Goal: Answer question/provide support: Share knowledge or assist other users

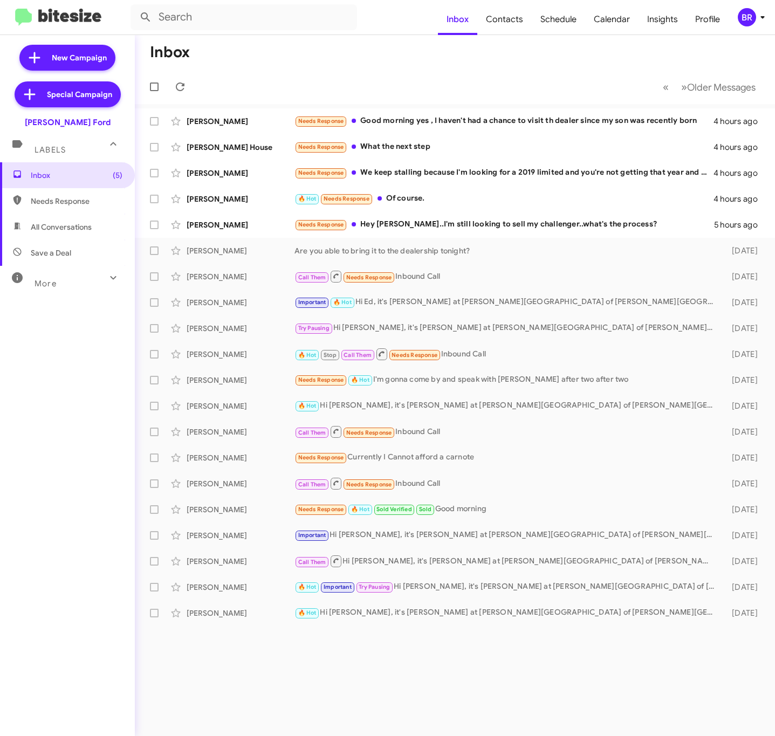
click at [73, 280] on div "More" at bounding box center [57, 279] width 96 height 20
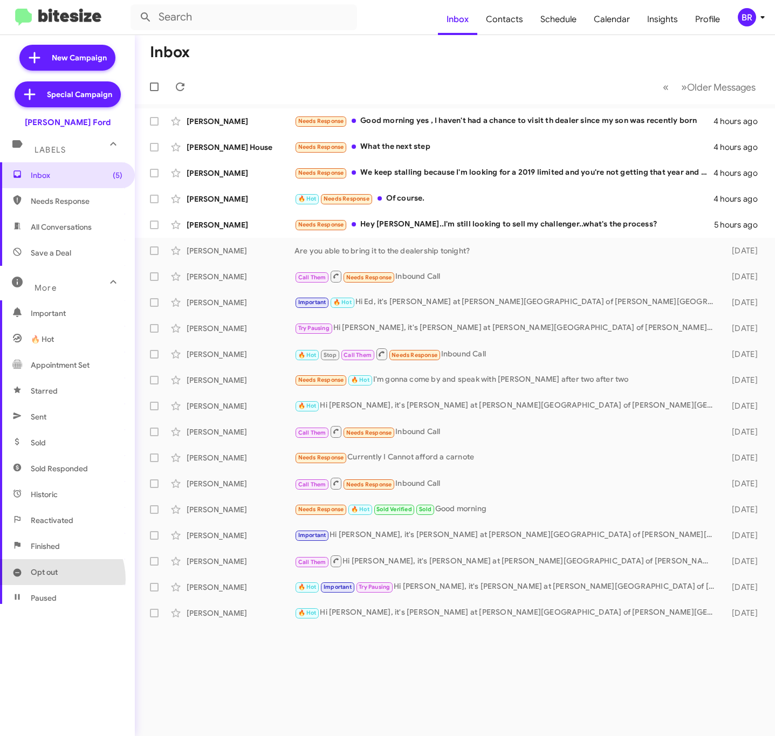
click at [49, 580] on span "Opt out" at bounding box center [67, 572] width 135 height 26
type input "in:opt-out"
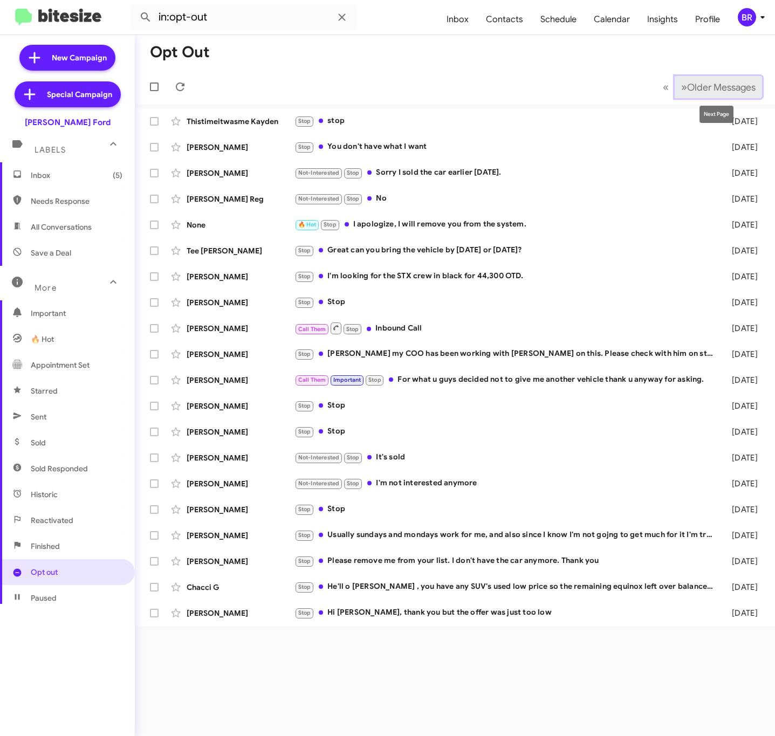
click at [732, 89] on span "Older Messages" at bounding box center [721, 87] width 68 height 12
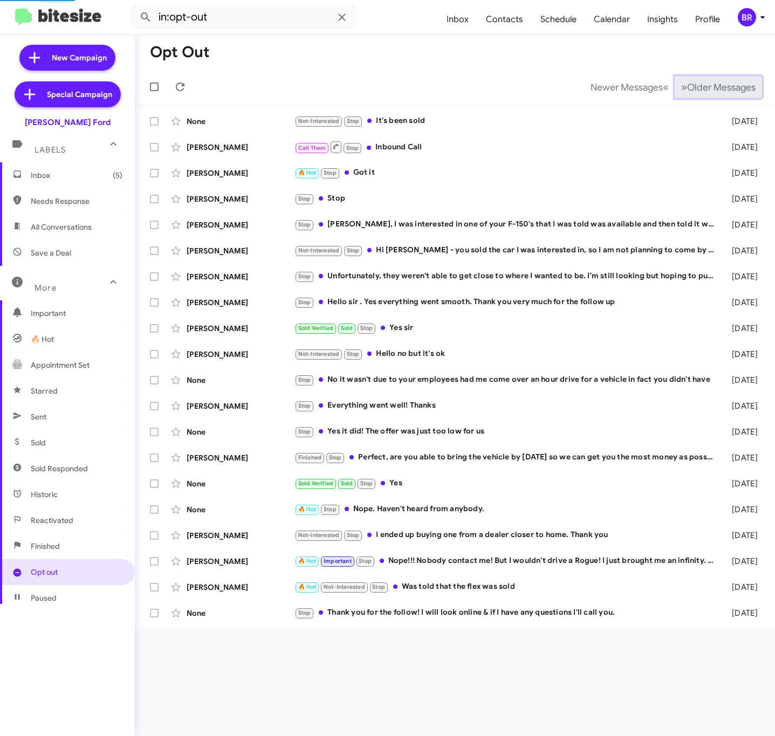
click at [732, 89] on span "Older Messages" at bounding box center [721, 87] width 68 height 12
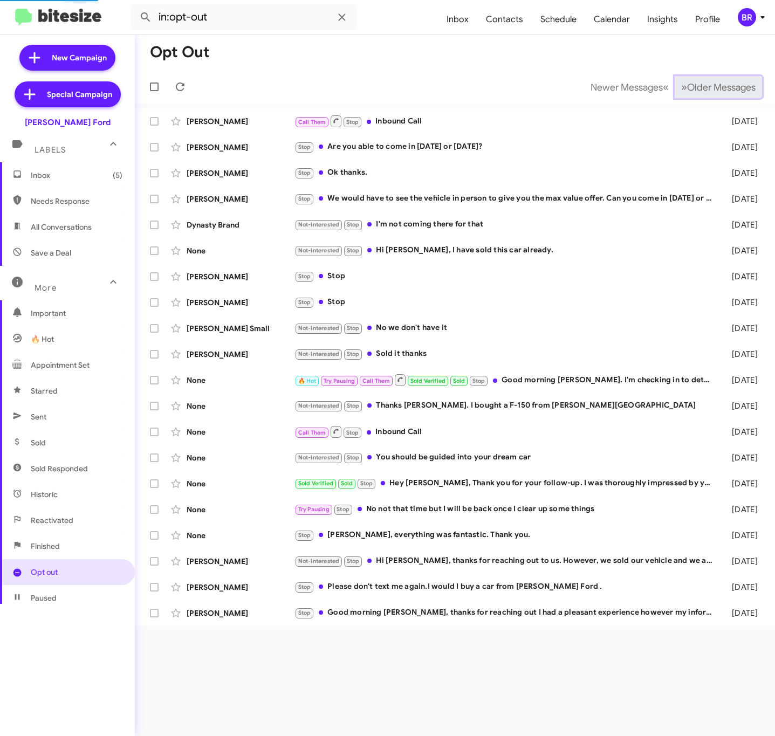
click at [732, 89] on span "Older Messages" at bounding box center [721, 87] width 68 height 12
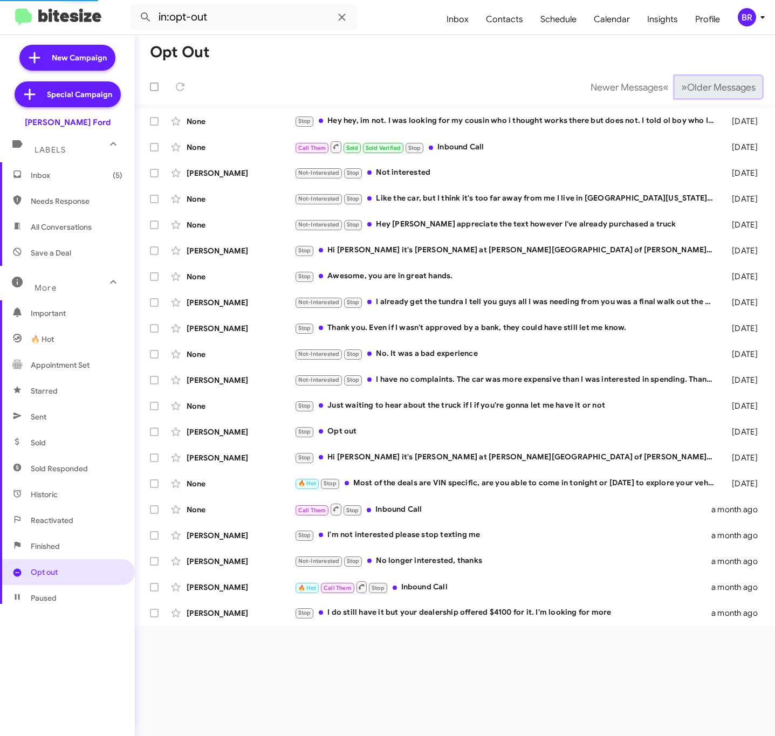
click at [732, 89] on span "Older Messages" at bounding box center [721, 87] width 68 height 12
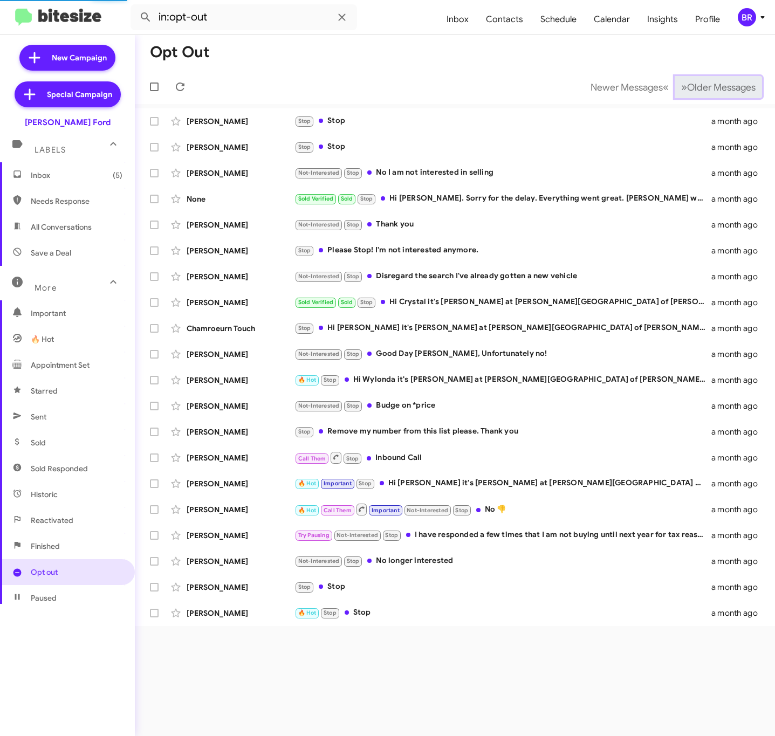
click at [732, 89] on span "Older Messages" at bounding box center [721, 87] width 68 height 12
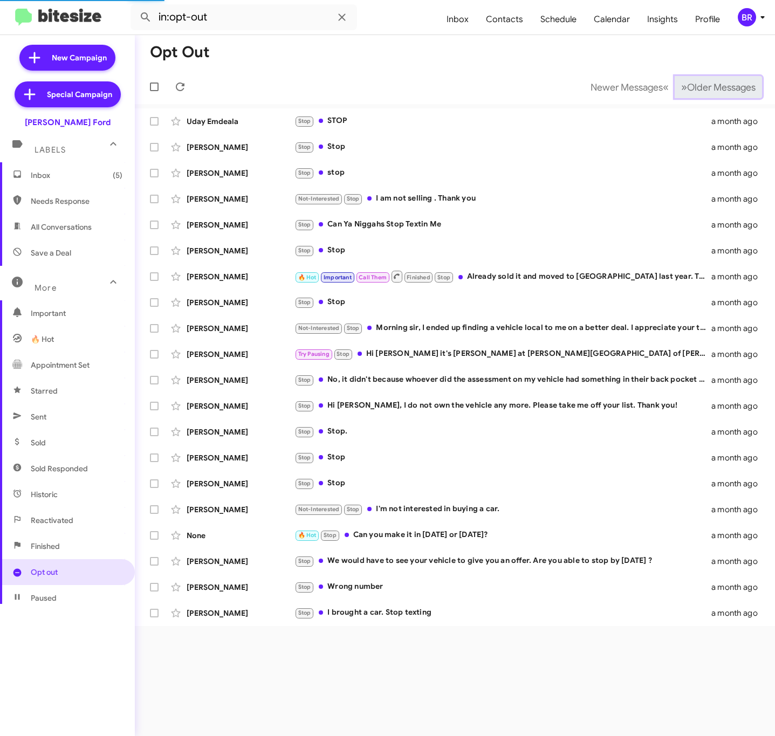
click at [732, 89] on span "Older Messages" at bounding box center [721, 87] width 68 height 12
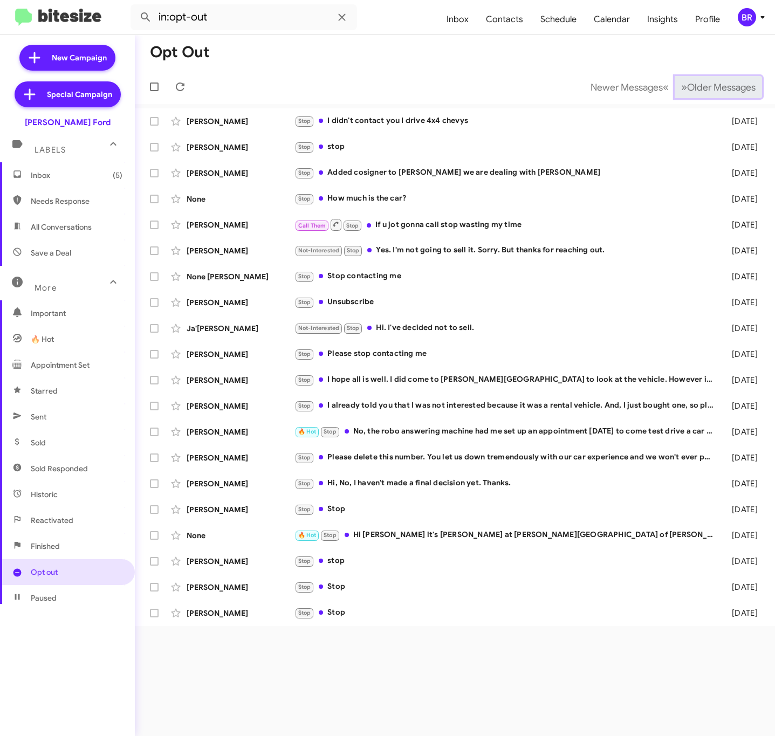
click at [732, 89] on span "Older Messages" at bounding box center [721, 87] width 68 height 12
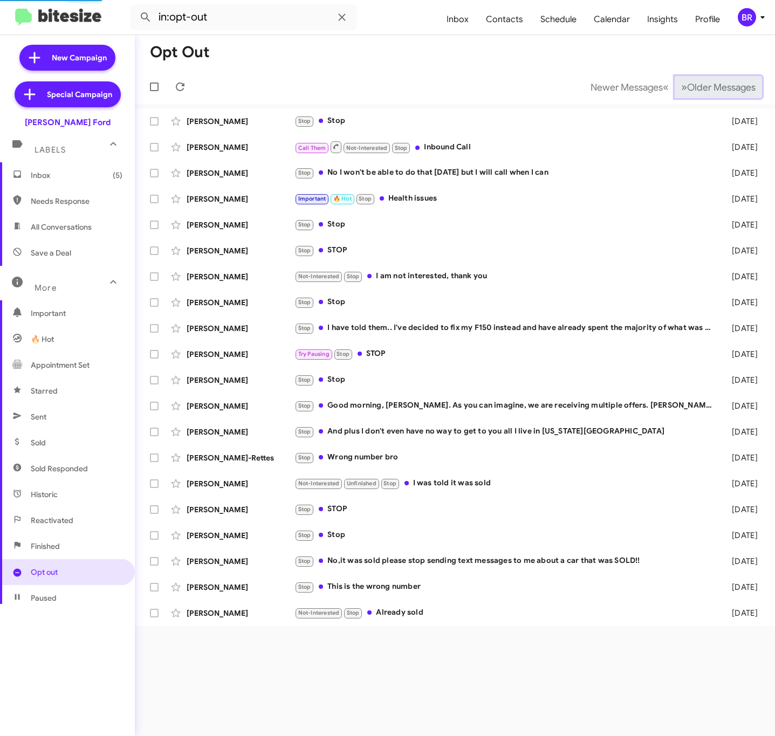
click at [732, 89] on span "Older Messages" at bounding box center [721, 87] width 68 height 12
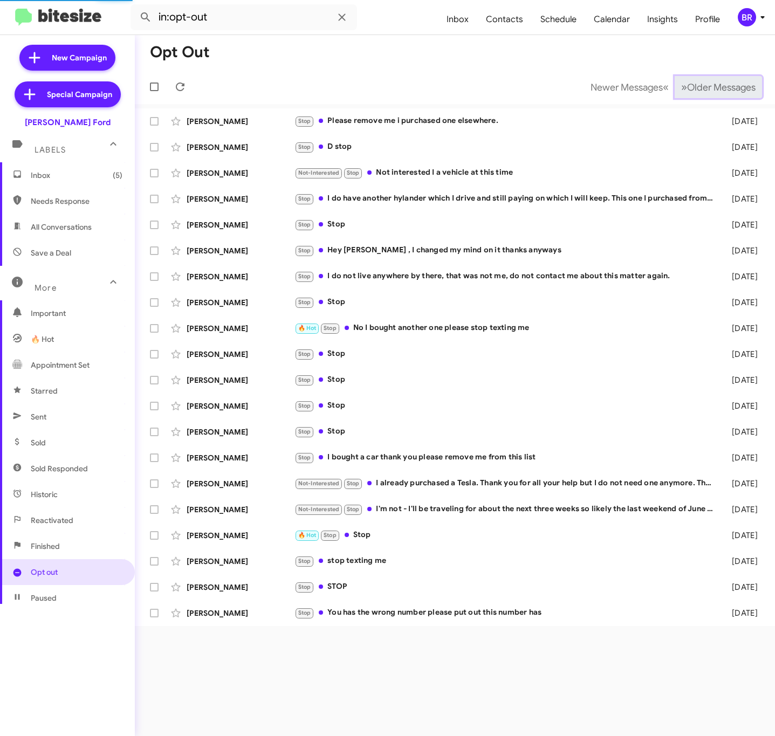
click at [732, 89] on span "Older Messages" at bounding box center [721, 87] width 68 height 12
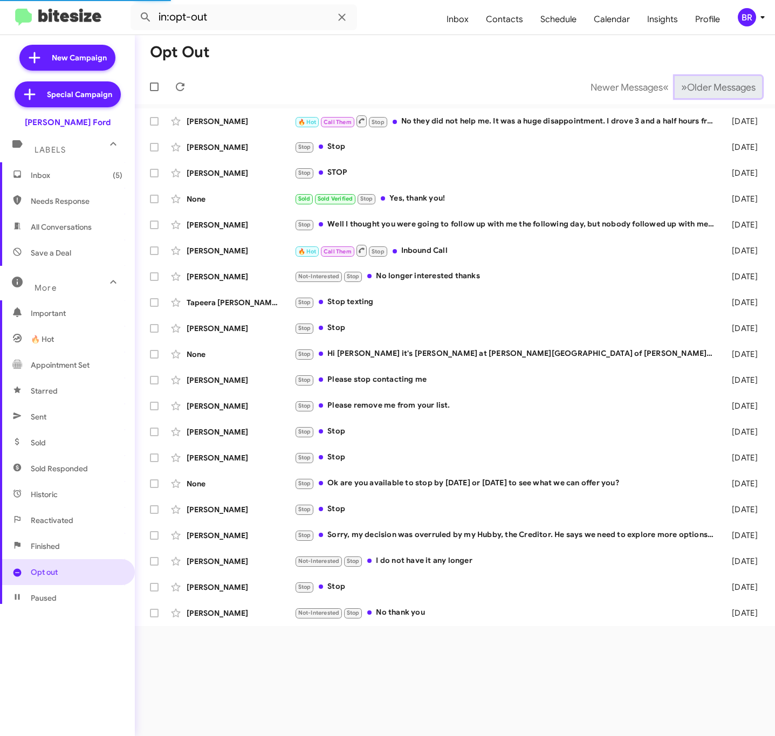
click at [732, 89] on span "Older Messages" at bounding box center [721, 87] width 68 height 12
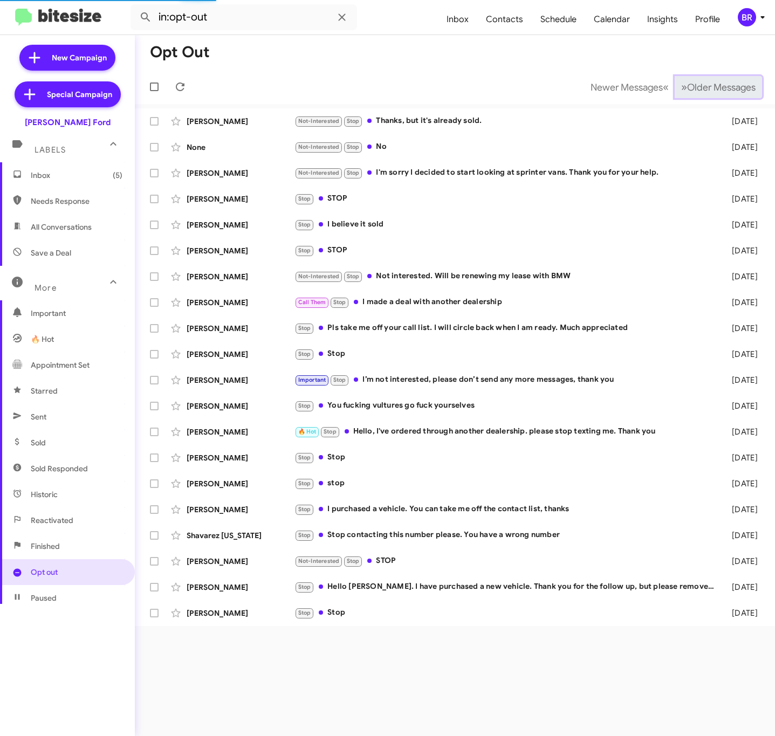
click at [732, 89] on span "Older Messages" at bounding box center [721, 87] width 68 height 12
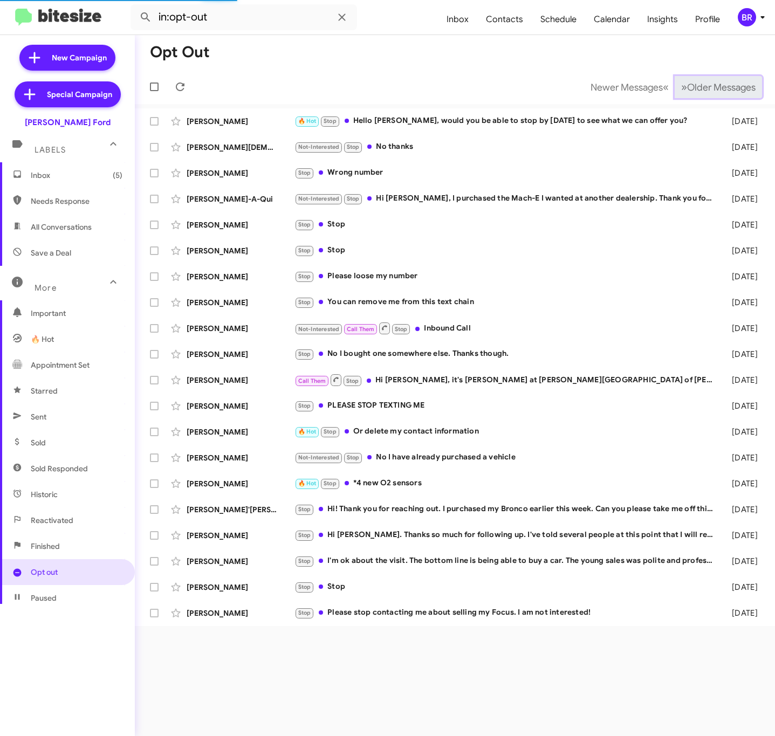
click at [732, 89] on span "Older Messages" at bounding box center [721, 87] width 68 height 12
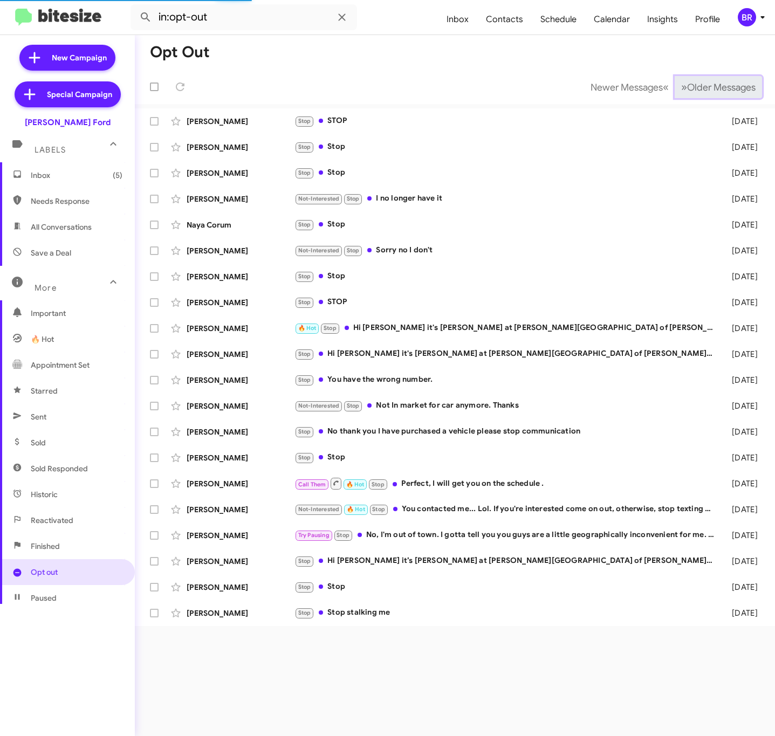
click at [732, 89] on span "Older Messages" at bounding box center [721, 87] width 68 height 12
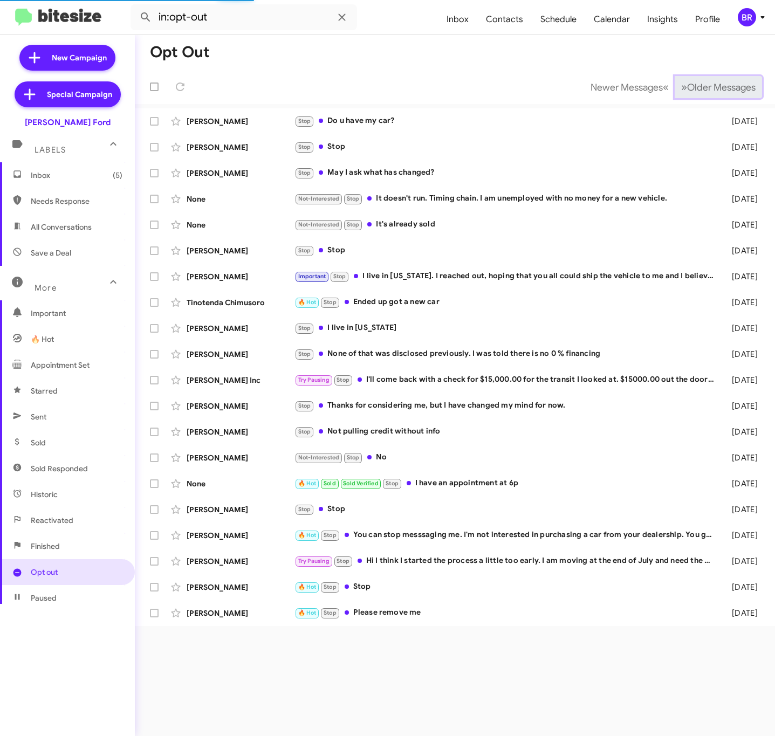
click at [732, 89] on span "Older Messages" at bounding box center [721, 87] width 68 height 12
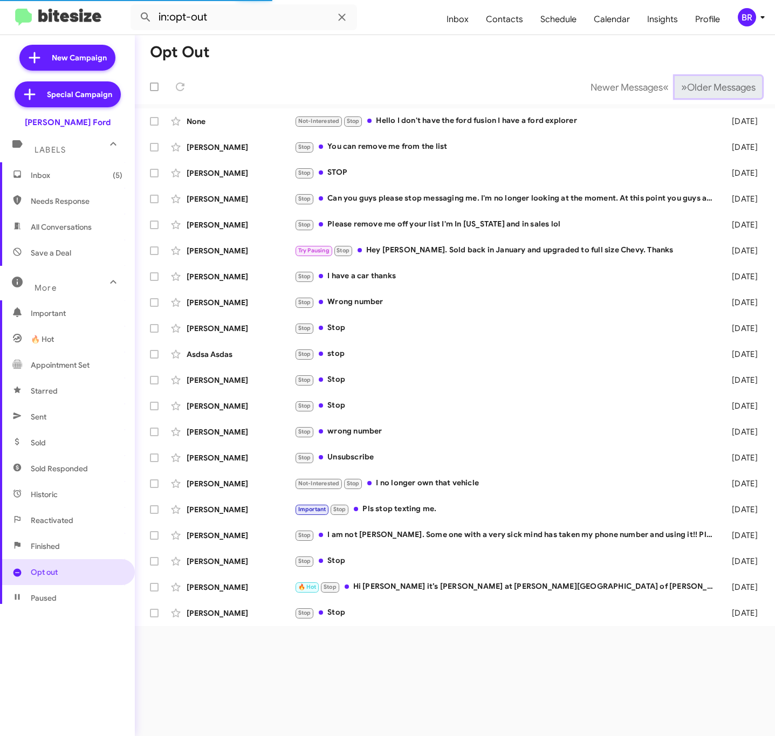
click at [732, 89] on span "Older Messages" at bounding box center [721, 87] width 68 height 12
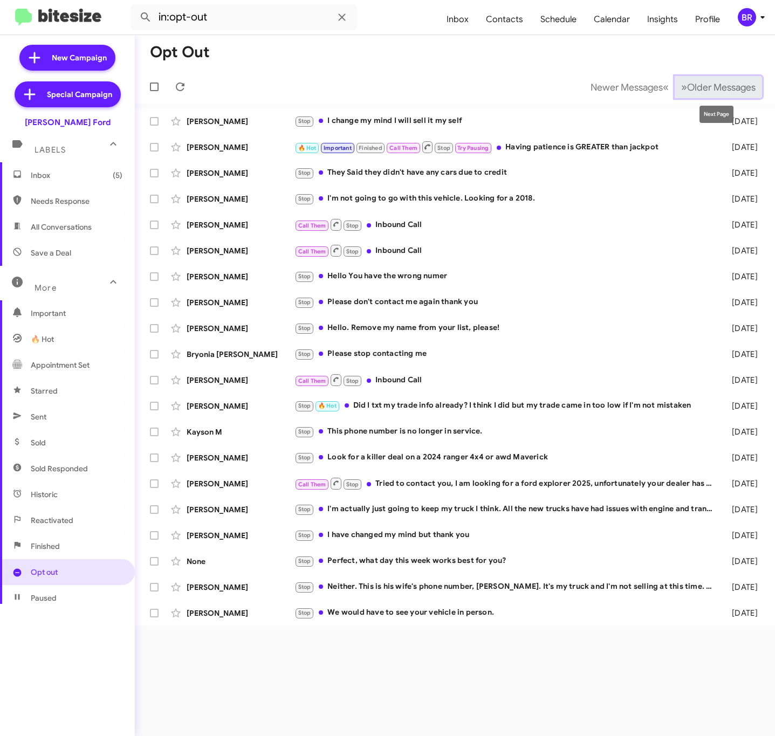
click at [687, 86] on span "Older Messages" at bounding box center [721, 87] width 68 height 12
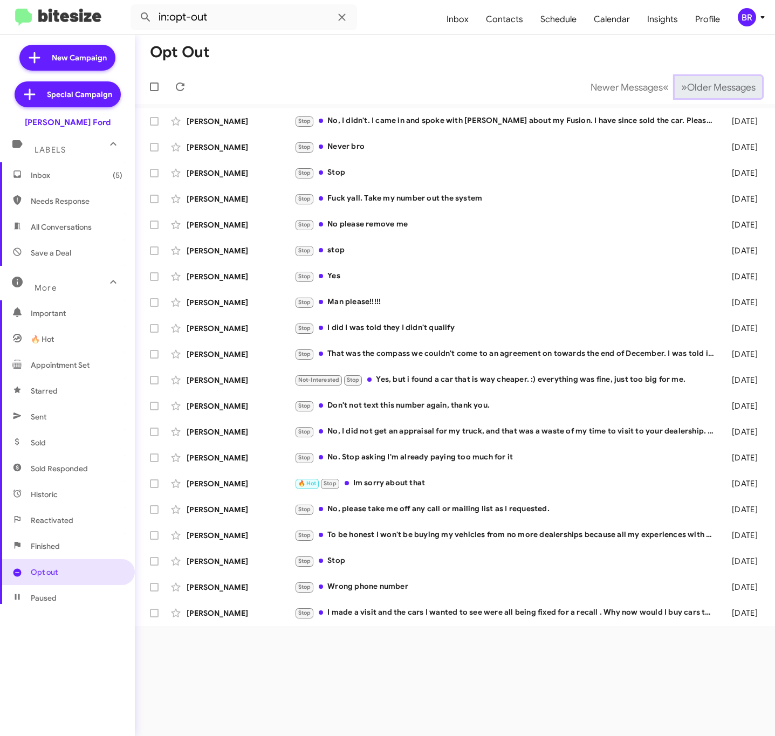
click at [687, 86] on span "Older Messages" at bounding box center [721, 87] width 68 height 12
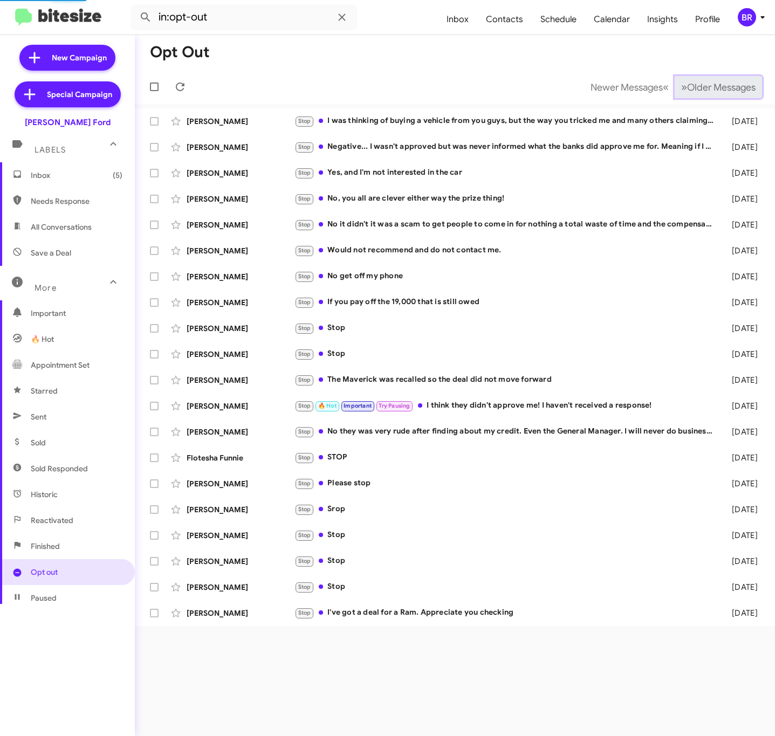
click at [687, 86] on span "Older Messages" at bounding box center [721, 87] width 68 height 12
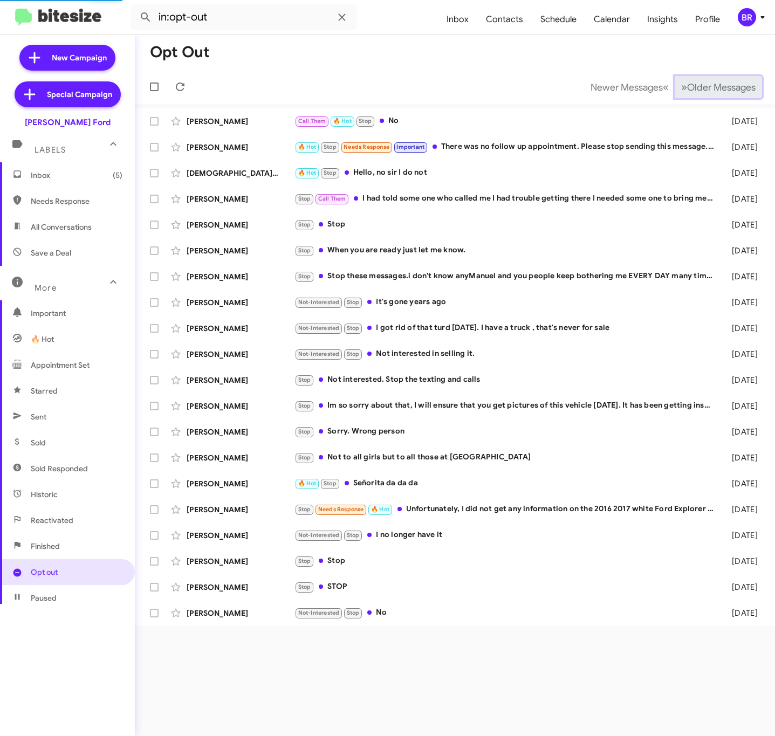
click at [687, 86] on span "Older Messages" at bounding box center [721, 87] width 68 height 12
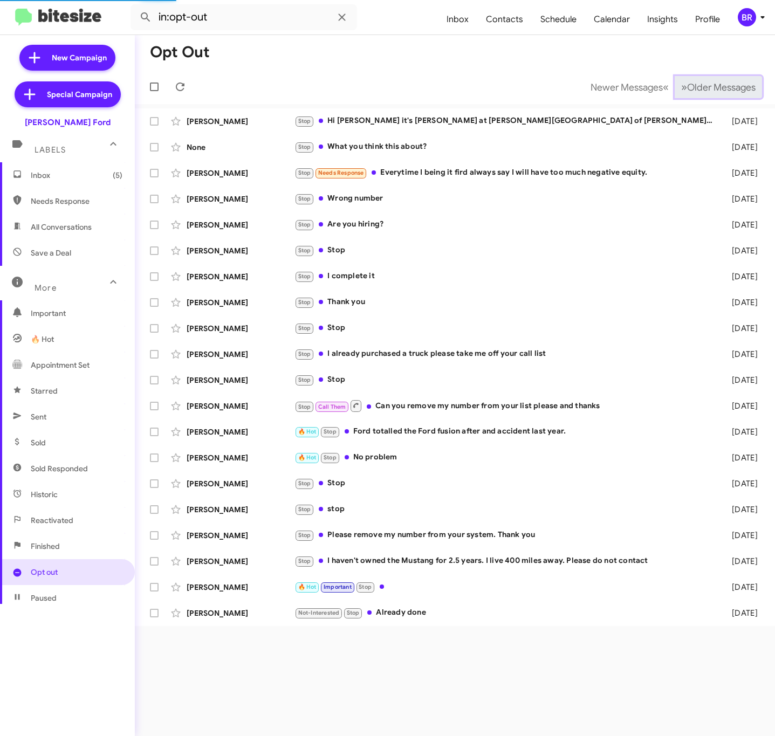
click at [687, 86] on span "Older Messages" at bounding box center [721, 87] width 68 height 12
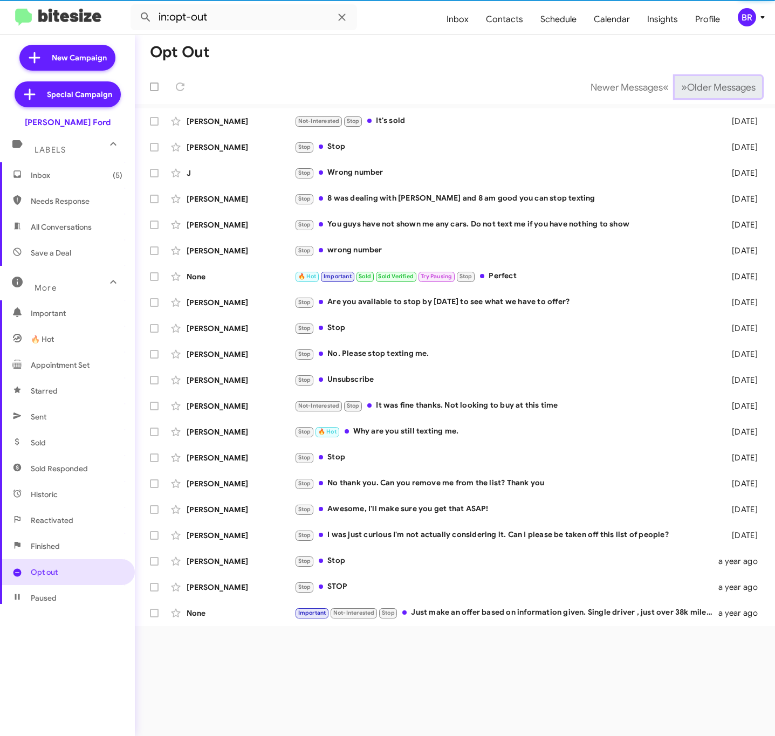
click at [687, 86] on span "Older Messages" at bounding box center [721, 87] width 68 height 12
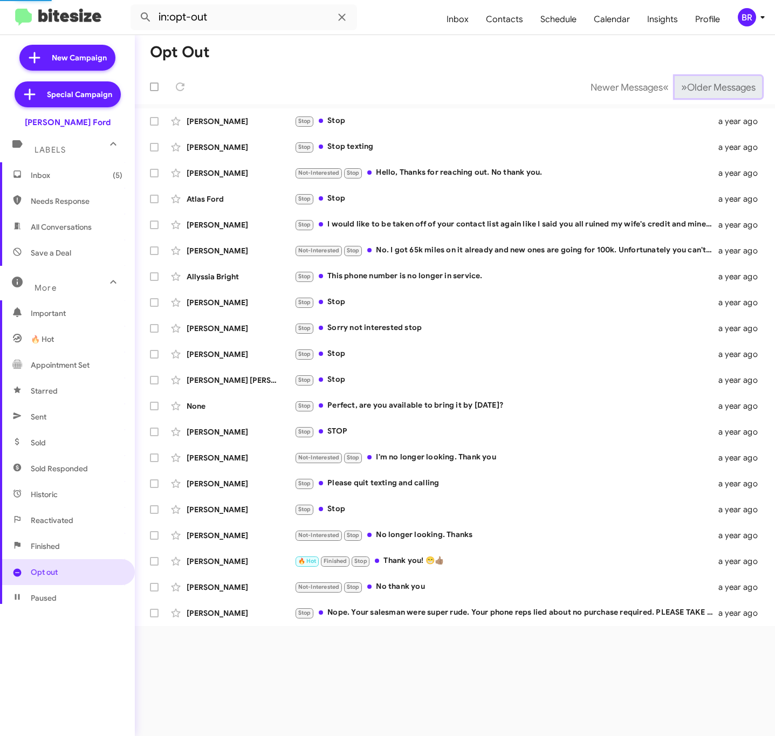
click at [687, 86] on span "Older Messages" at bounding box center [721, 87] width 68 height 12
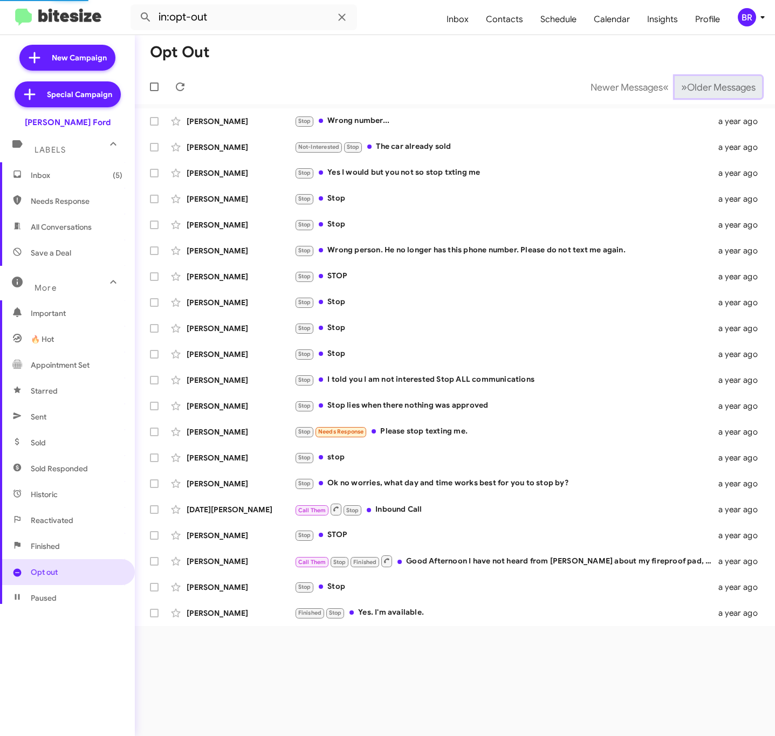
click at [687, 86] on span "Older Messages" at bounding box center [721, 87] width 68 height 12
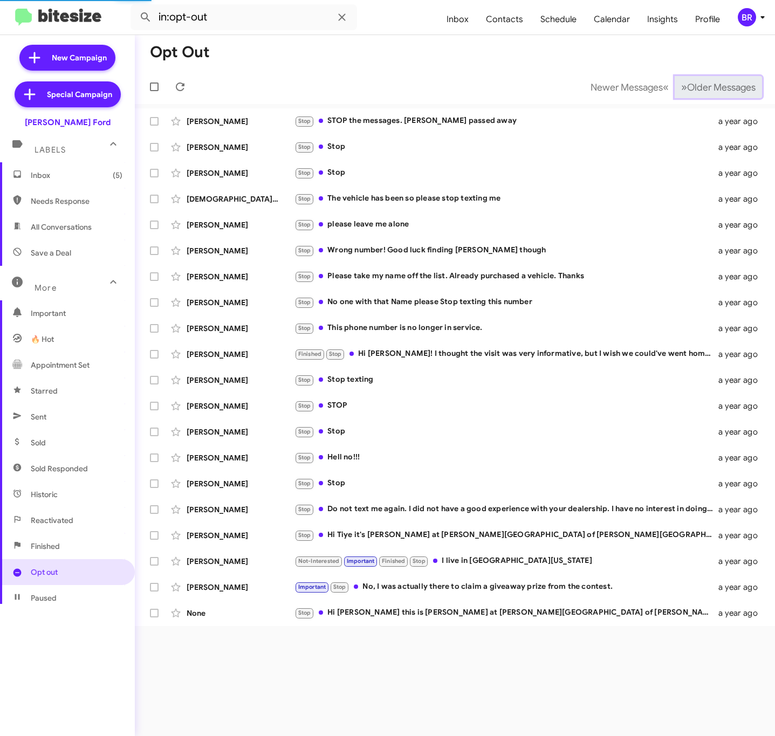
click at [687, 86] on span "Older Messages" at bounding box center [721, 87] width 68 height 12
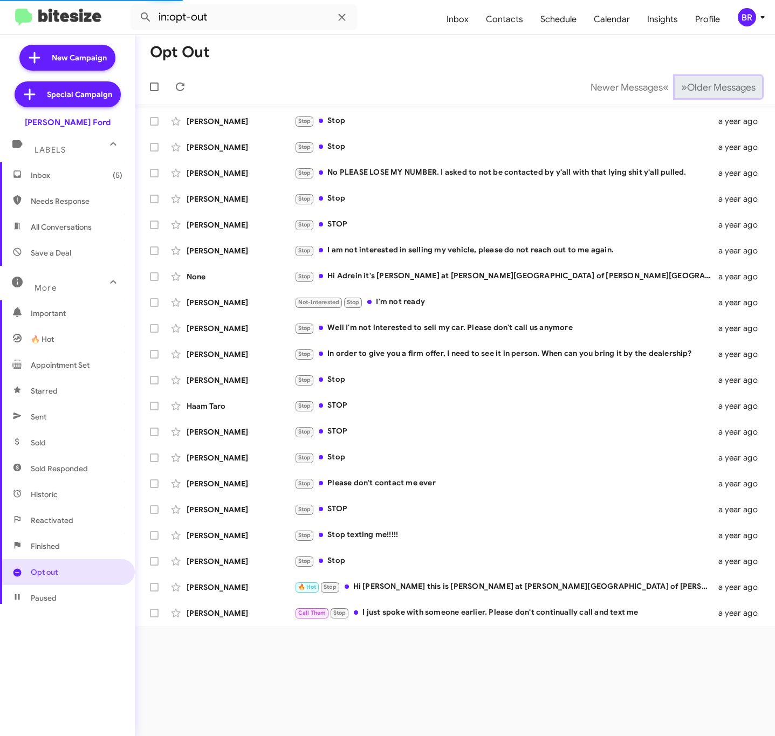
click at [687, 86] on span "Older Messages" at bounding box center [721, 87] width 68 height 12
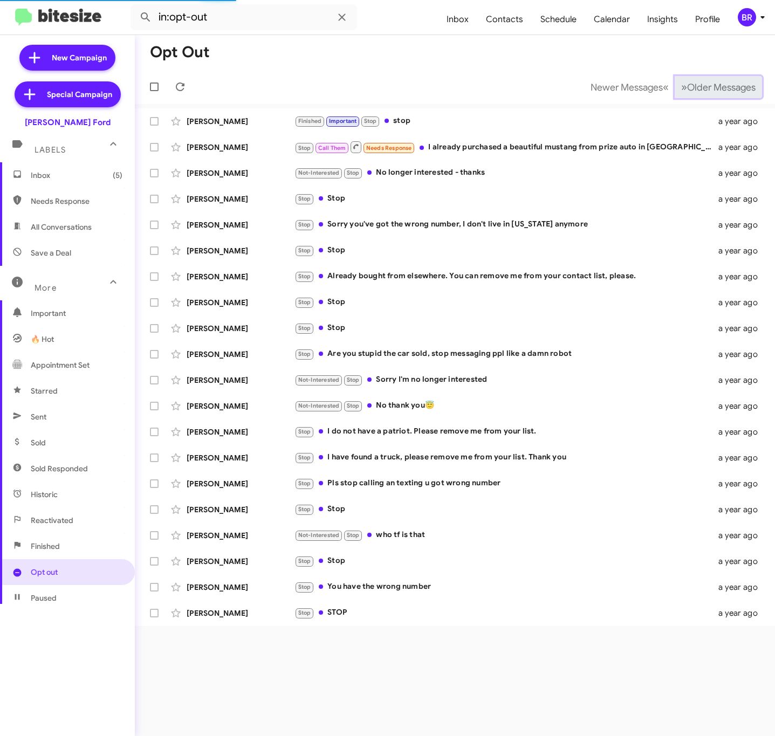
click at [687, 86] on span "Older Messages" at bounding box center [721, 87] width 68 height 12
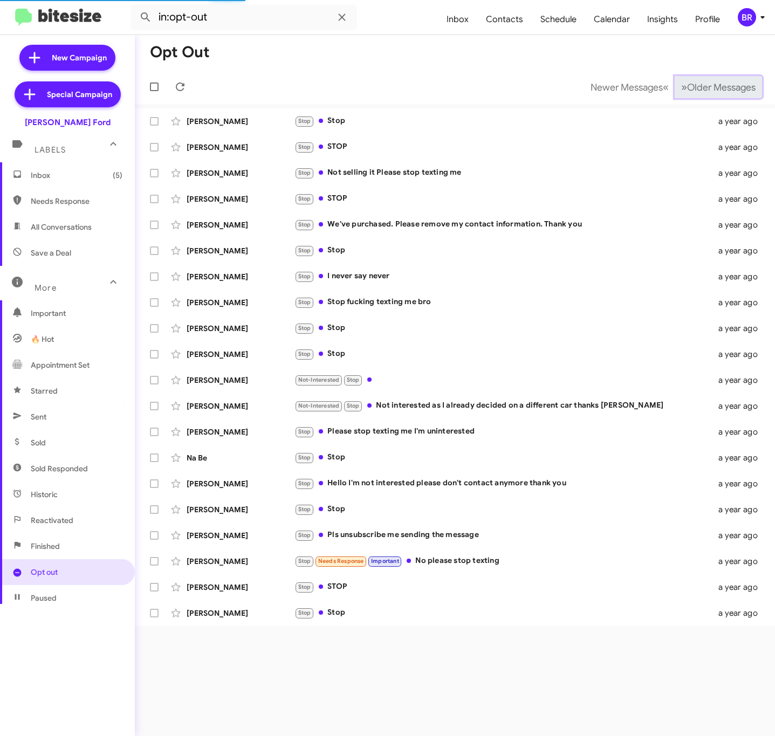
click at [687, 86] on span "Older Messages" at bounding box center [721, 87] width 68 height 12
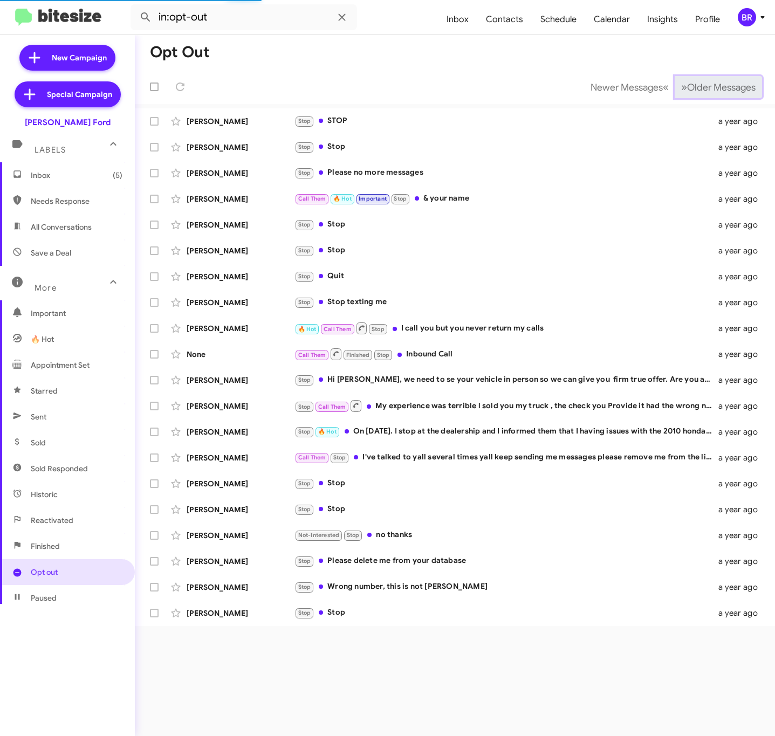
click at [687, 86] on span "Older Messages" at bounding box center [721, 87] width 68 height 12
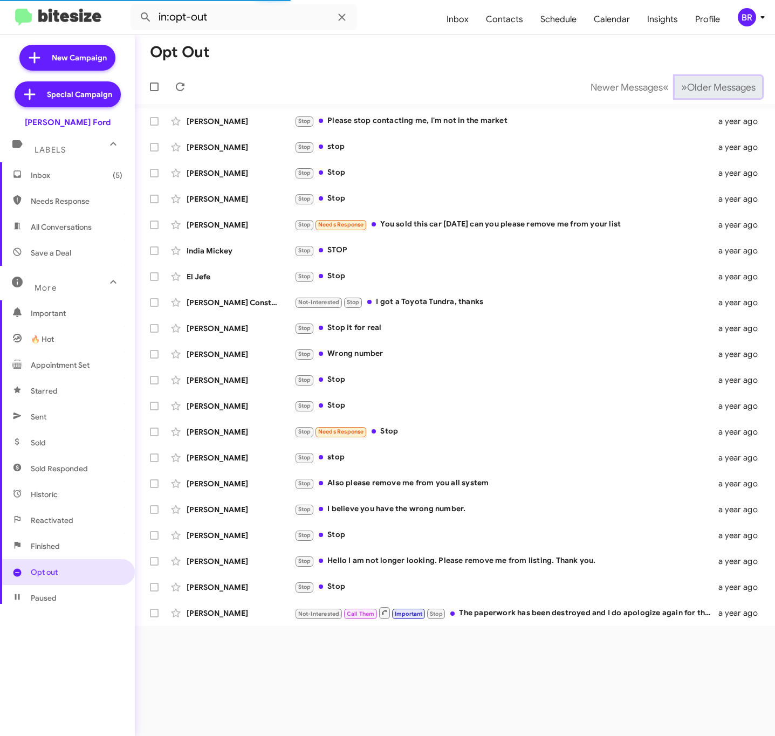
click at [687, 86] on span "Older Messages" at bounding box center [721, 87] width 68 height 12
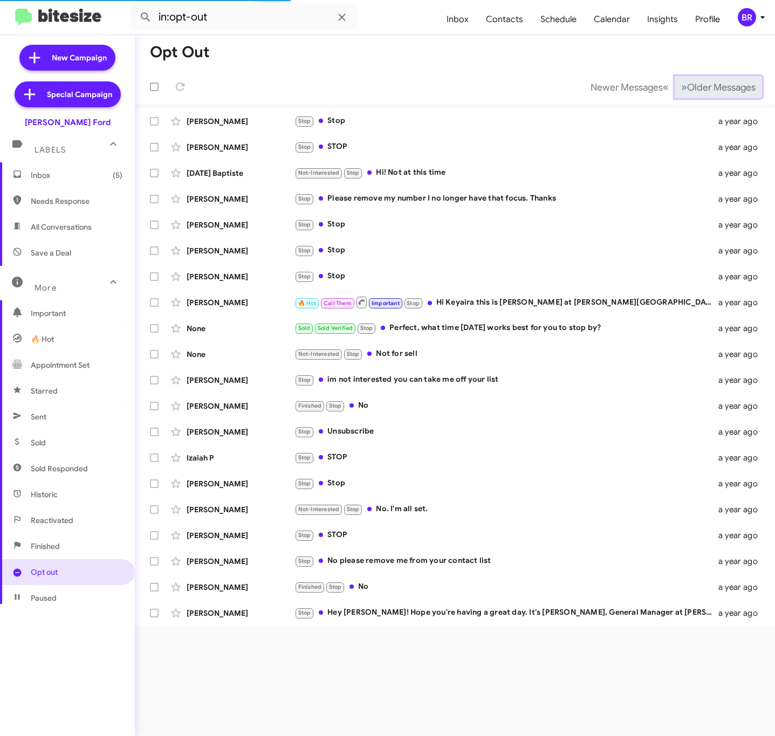
click at [687, 86] on span "Older Messages" at bounding box center [721, 87] width 68 height 12
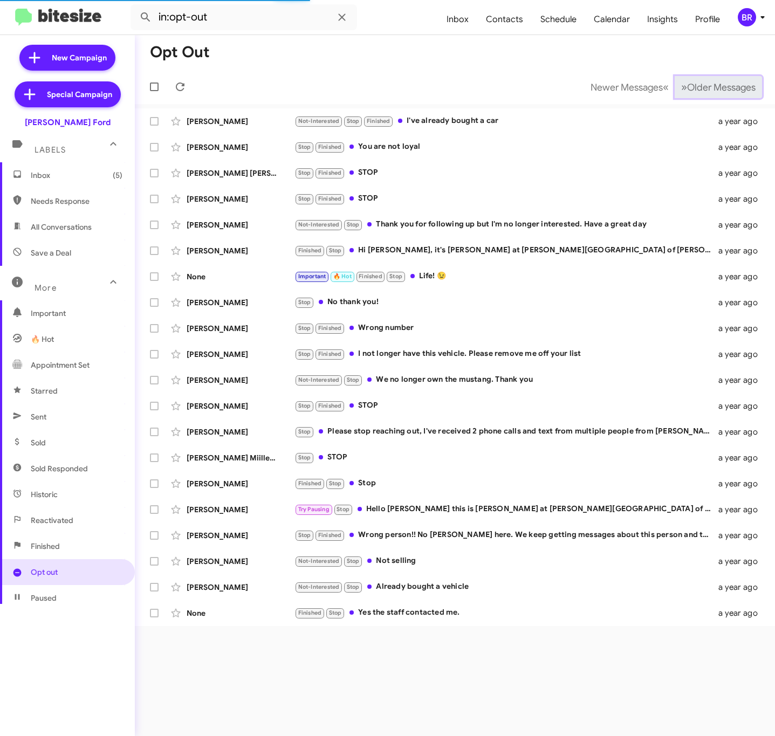
click at [687, 86] on span "Older Messages" at bounding box center [721, 87] width 68 height 12
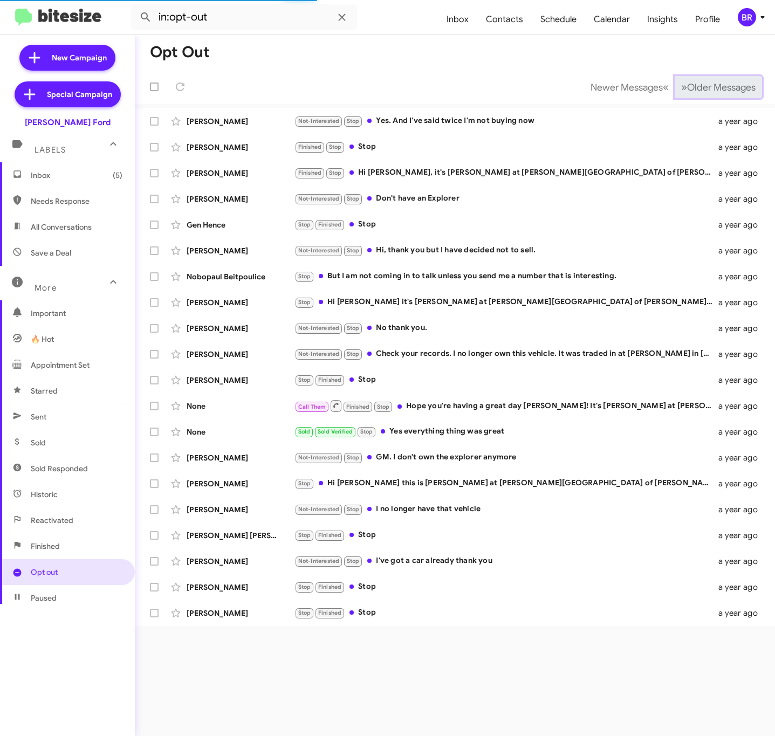
click at [687, 86] on span "Older Messages" at bounding box center [721, 87] width 68 height 12
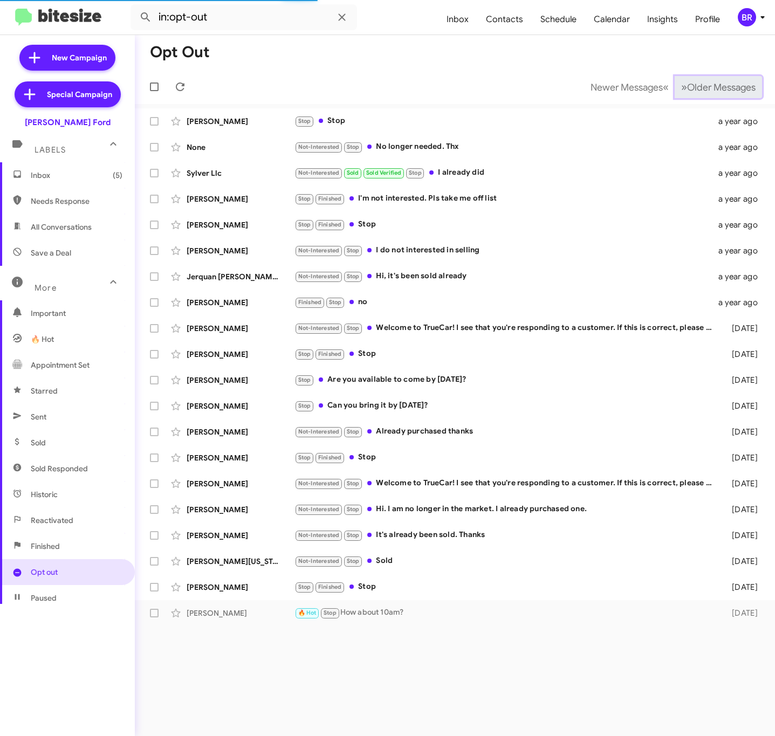
click at [687, 86] on span "Older Messages" at bounding box center [721, 87] width 68 height 12
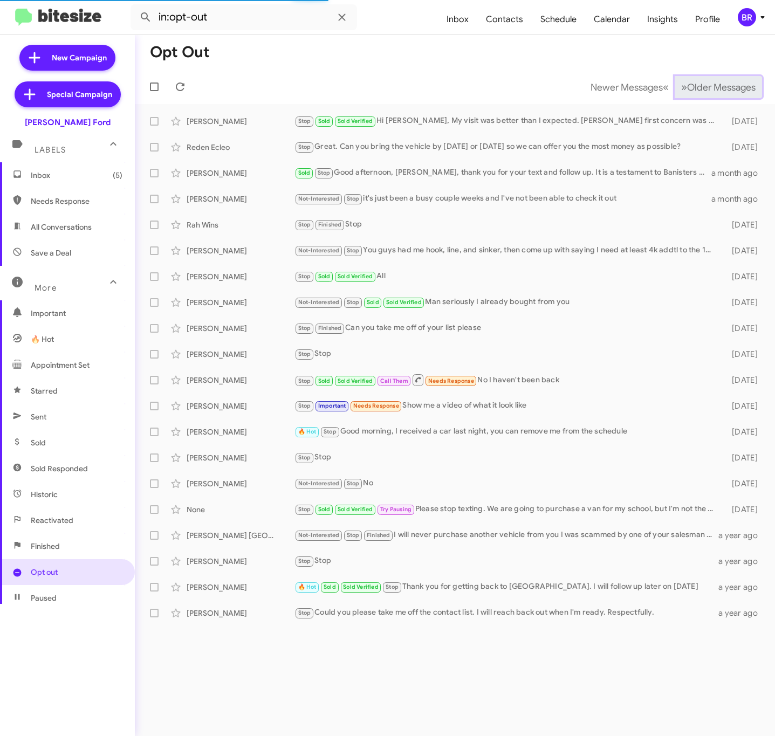
click at [687, 86] on span "Older Messages" at bounding box center [721, 87] width 68 height 12
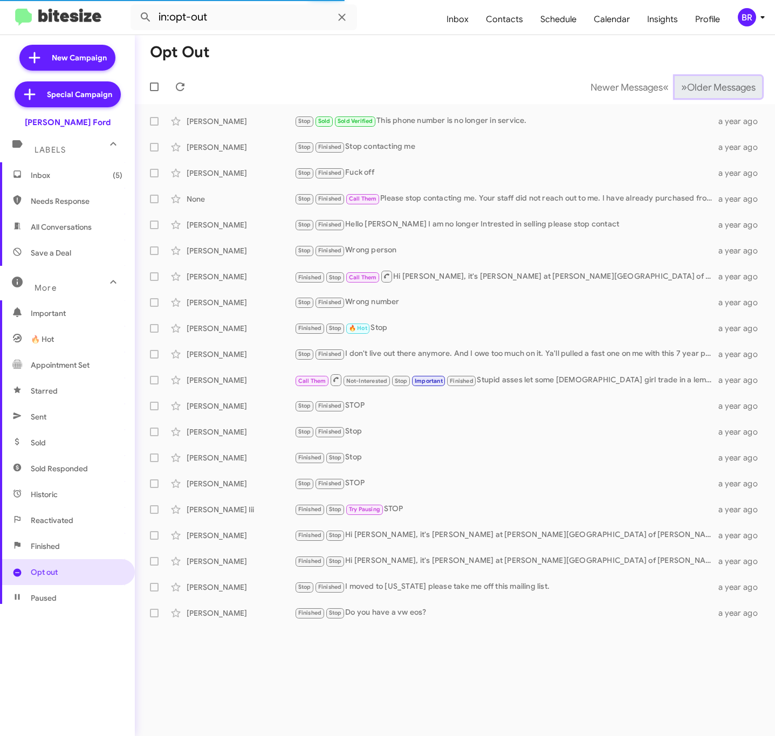
click at [687, 86] on span "Older Messages" at bounding box center [721, 87] width 68 height 12
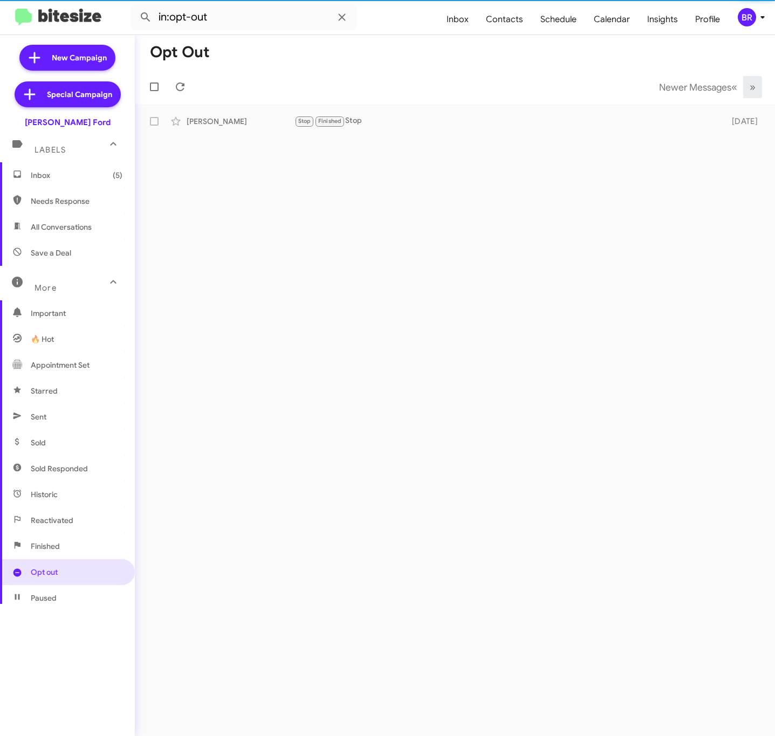
click at [617, 79] on mat-toolbar-row "Newer Messages « Previous » Next" at bounding box center [455, 87] width 640 height 35
click at [689, 106] on div "Previous Page" at bounding box center [696, 114] width 44 height 17
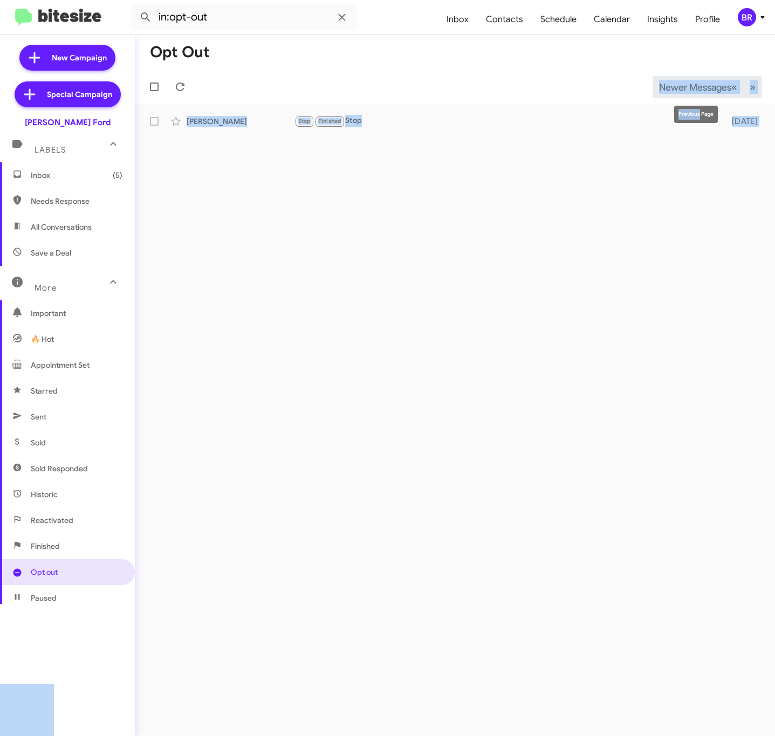
drag, startPoint x: 689, startPoint y: 106, endPoint x: 677, endPoint y: 88, distance: 21.7
click at [677, 88] on body "in:opt-out Inbox Contacts Schedule Calendar Insights Profile BR New Campaign Sp…" at bounding box center [387, 368] width 775 height 736
click at [677, 88] on span "Newer Messages" at bounding box center [695, 87] width 72 height 12
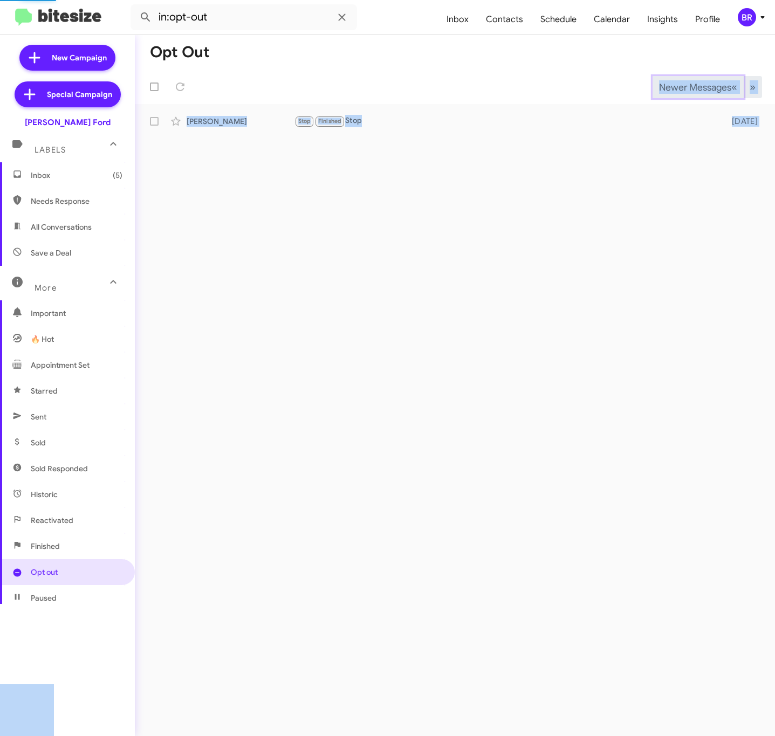
click at [677, 88] on span "Newer Messages" at bounding box center [695, 87] width 72 height 12
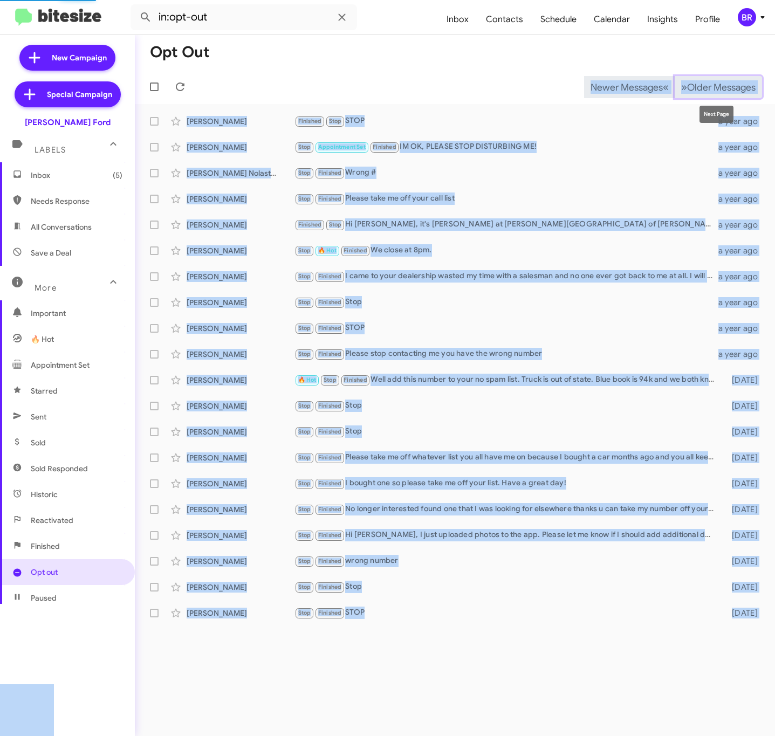
click at [681, 88] on span "»" at bounding box center [684, 86] width 6 height 13
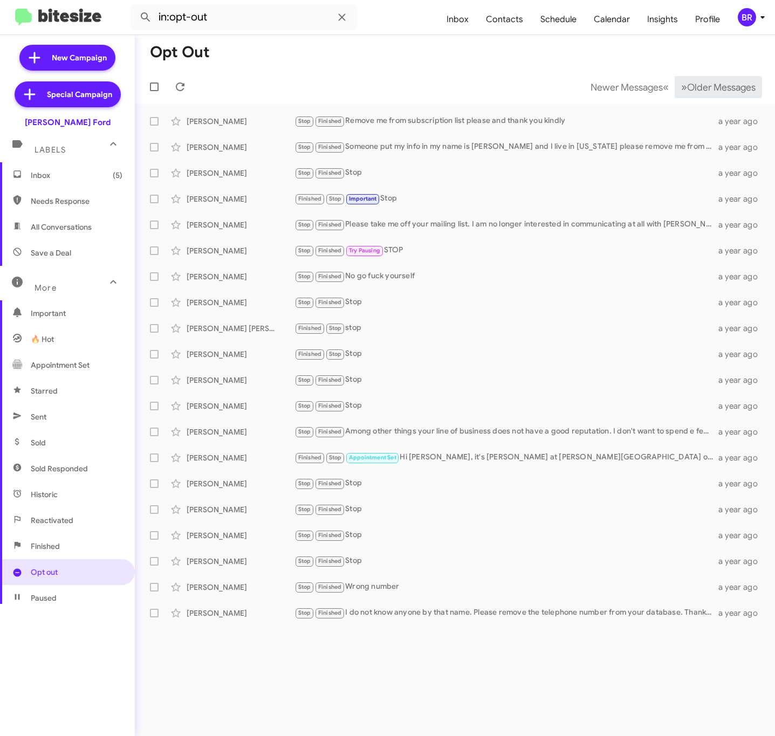
click at [602, 60] on mat-toolbar-row "Opt Out" at bounding box center [455, 52] width 640 height 35
click at [615, 83] on span "Newer Messages" at bounding box center [626, 87] width 72 height 12
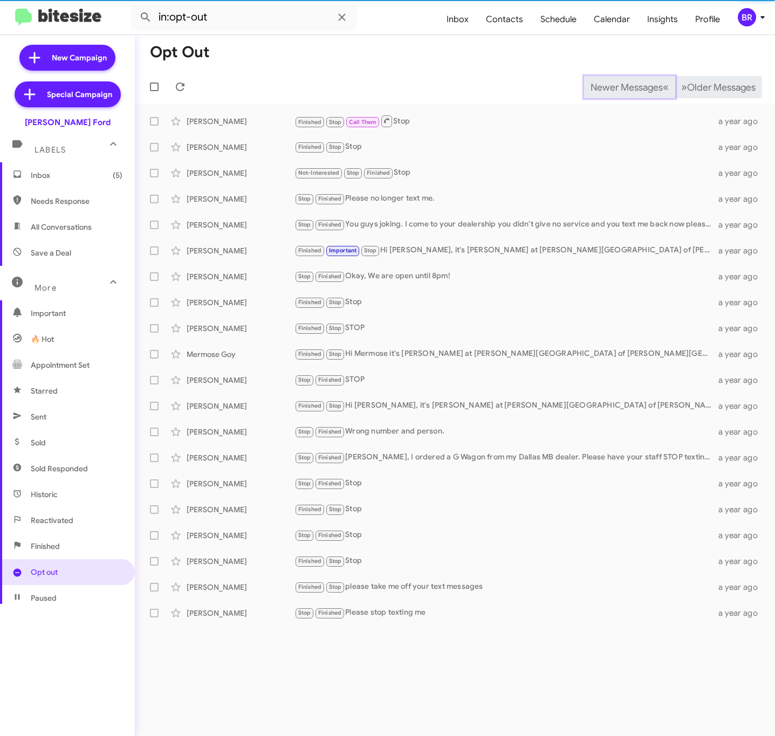
click at [615, 83] on span "Newer Messages" at bounding box center [626, 87] width 72 height 12
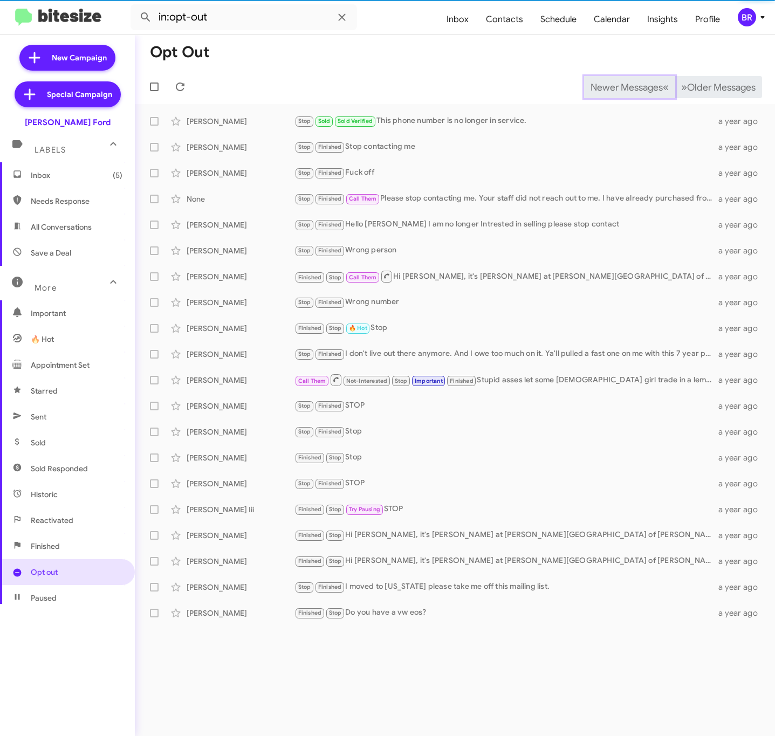
click at [615, 83] on span "Newer Messages" at bounding box center [626, 87] width 72 height 12
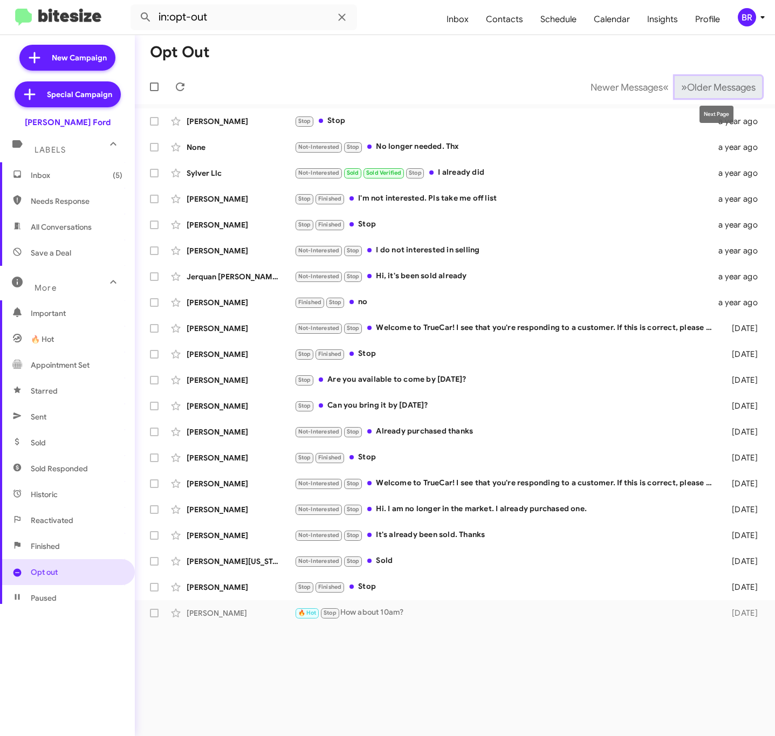
click at [694, 85] on span "Older Messages" at bounding box center [721, 87] width 68 height 12
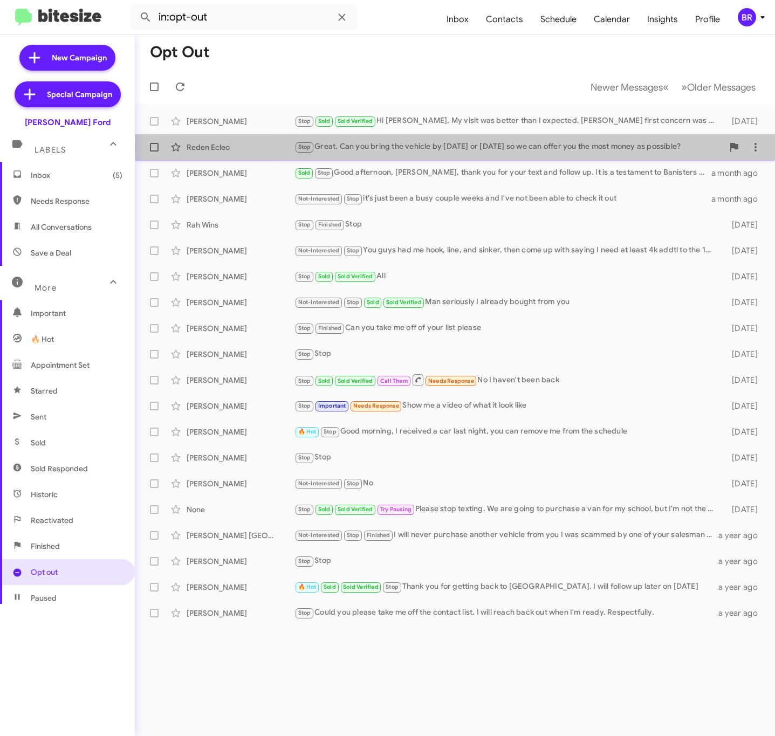
click at [535, 146] on div "Stop Great. Can you bring the vehicle by [DATE] or [DATE] so we can offer you t…" at bounding box center [508, 147] width 429 height 12
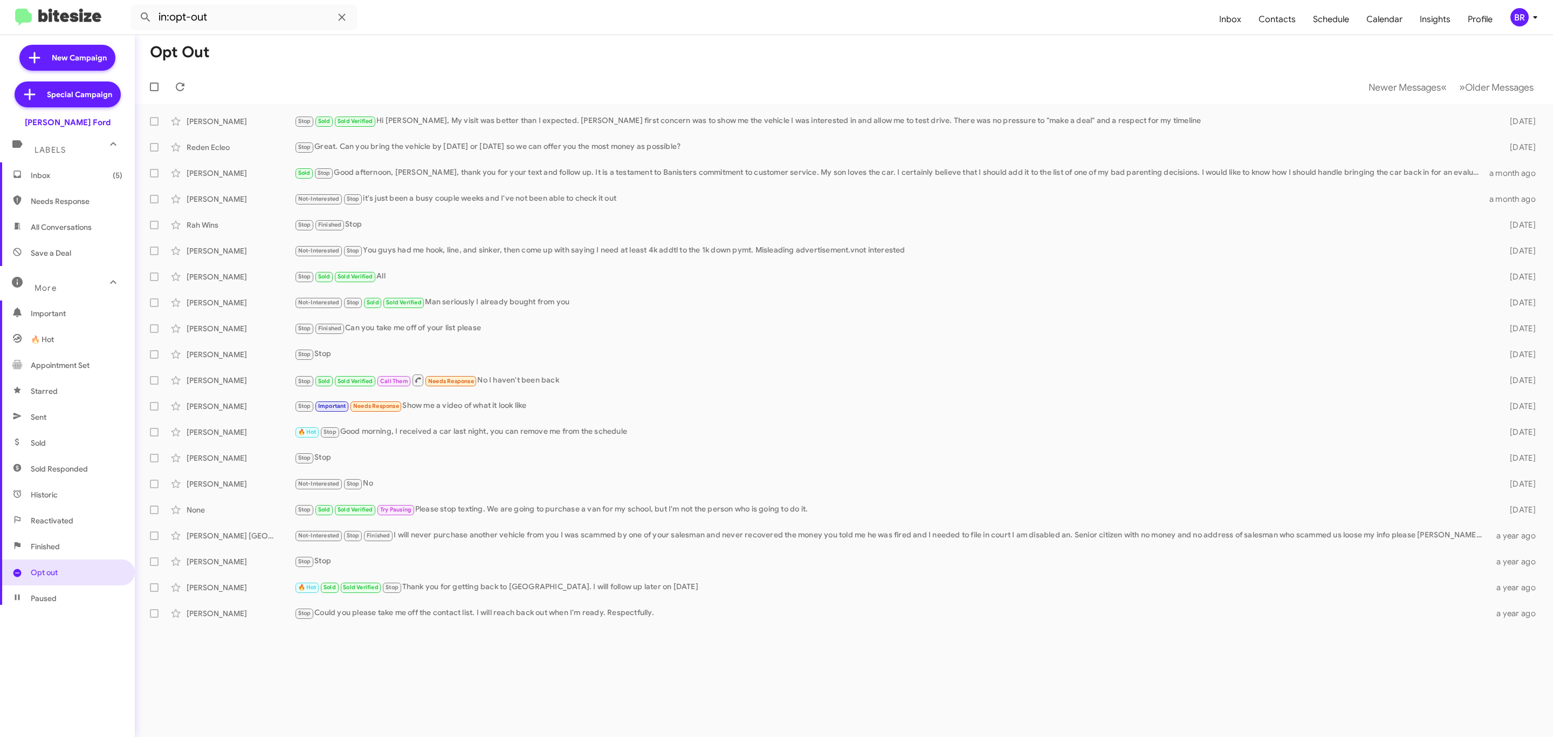
click at [314, 704] on div "Opt Out Newer Messages « Previous » Next Older Messages [PERSON_NAME] Stop Sold…" at bounding box center [844, 386] width 1418 height 702
click at [774, 18] on div "BR" at bounding box center [1519, 17] width 18 height 18
